Goal: Task Accomplishment & Management: Use online tool/utility

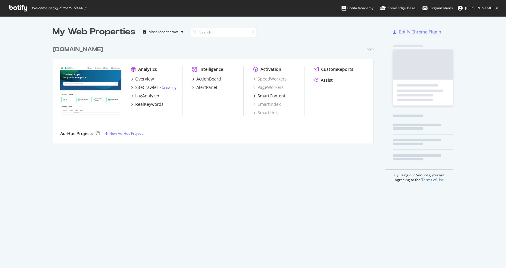
scroll to position [263, 497]
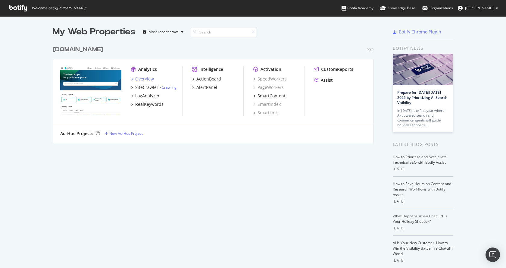
click at [147, 77] on div "Overview" at bounding box center [144, 79] width 19 height 6
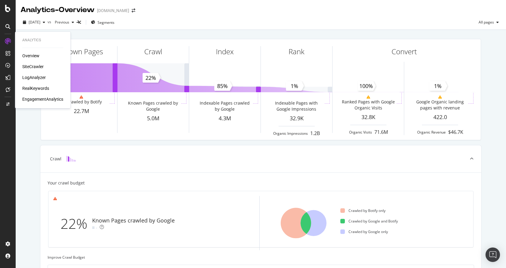
click at [32, 75] on div "LogAnalyzer" at bounding box center [33, 77] width 23 height 6
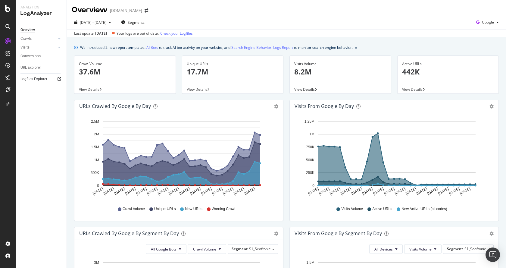
click at [27, 79] on div "Logfiles Explorer" at bounding box center [33, 79] width 27 height 6
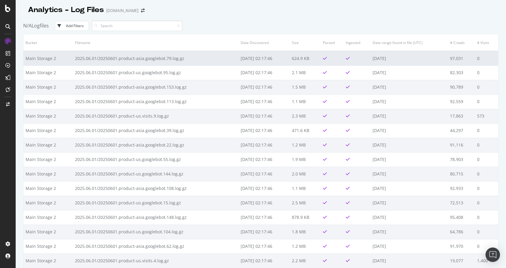
drag, startPoint x: 399, startPoint y: 58, endPoint x: 371, endPoint y: 58, distance: 27.7
click at [371, 58] on td "[DATE]" at bounding box center [408, 58] width 77 height 14
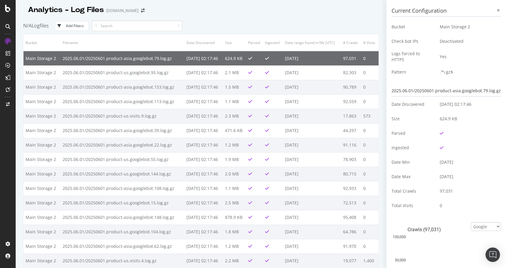
copy td "[DATE]"
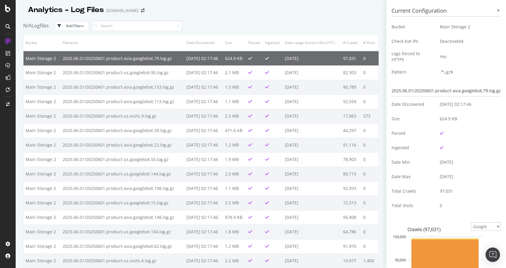
click at [297, 60] on td "[DATE]" at bounding box center [312, 58] width 58 height 14
click at [265, 13] on div "Analytics - Log Files Softonic.com" at bounding box center [200, 7] width 355 height 15
click at [495, 11] on div at bounding box center [497, 10] width 5 height 5
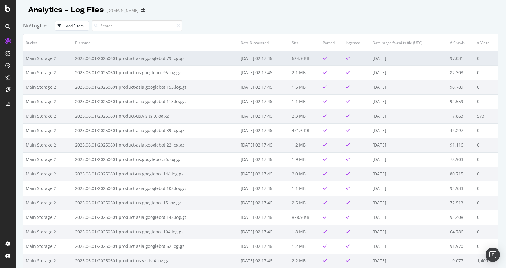
click at [379, 59] on td "[DATE]" at bounding box center [408, 58] width 77 height 14
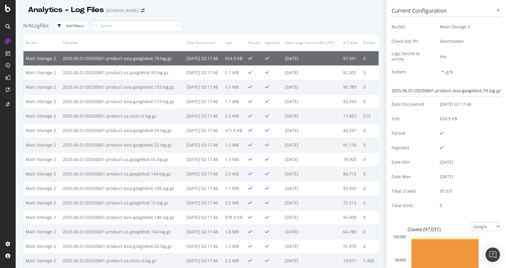
click at [379, 59] on div "Analytics - Log Files Softonic.com N/A Logfiles Add Filters Bucket Filename Dat…" at bounding box center [261, 134] width 490 height 268
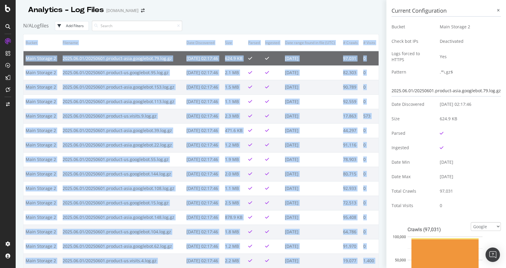
click at [379, 59] on div "Analytics - Log Files Softonic.com N/A Logfiles Add Filters Bucket Filename Dat…" at bounding box center [261, 134] width 490 height 268
click at [497, 9] on icon at bounding box center [498, 11] width 3 height 4
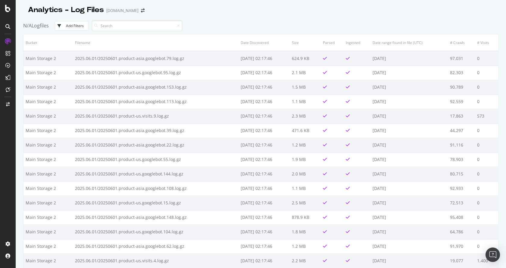
click at [362, 26] on div "N/A Logfiles Add Filters" at bounding box center [260, 25] width 475 height 17
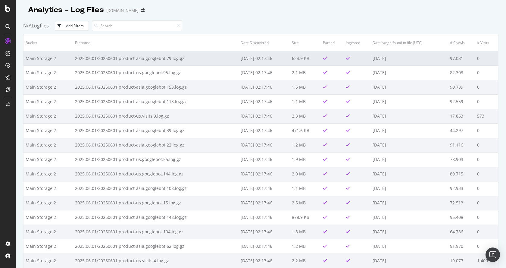
drag, startPoint x: 367, startPoint y: 57, endPoint x: 400, endPoint y: 60, distance: 32.9
click at [400, 60] on tr "Main Storage 2 2025.06.01/20250601.product-asia.googlebot.79.log.gz 2025-06-03 …" at bounding box center [260, 58] width 474 height 14
